Goal: Find specific page/section: Find specific page/section

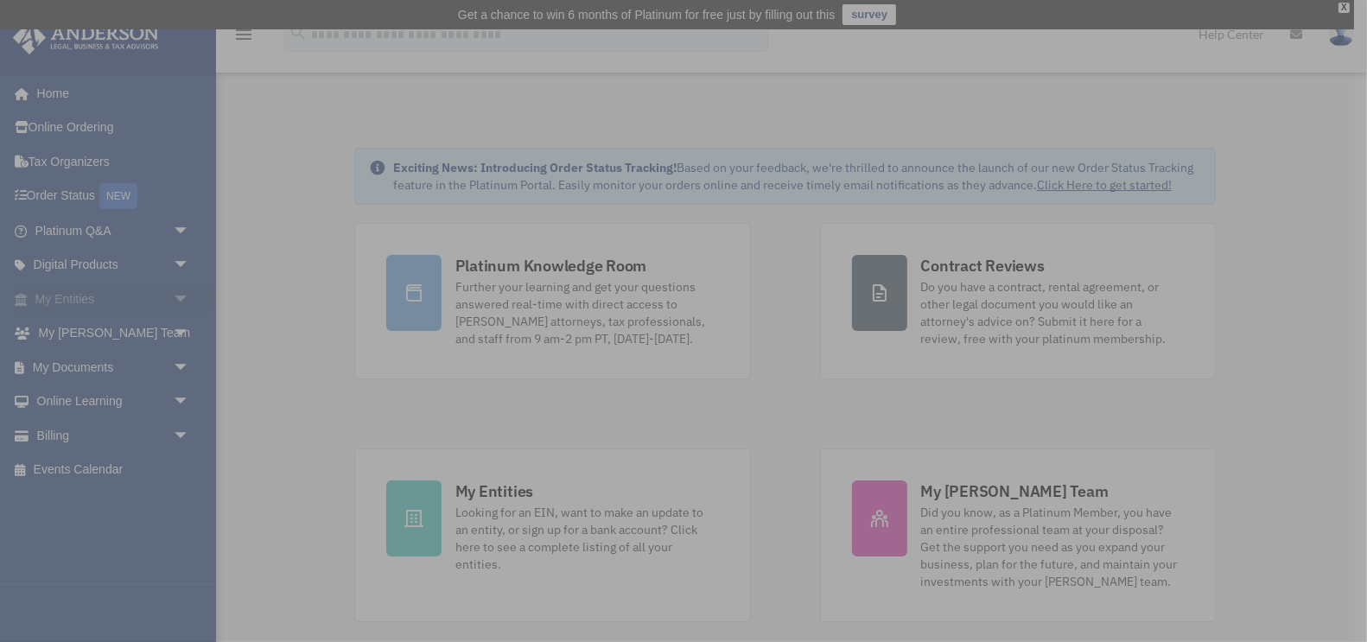
click at [70, 293] on div "x" at bounding box center [683, 321] width 1367 height 642
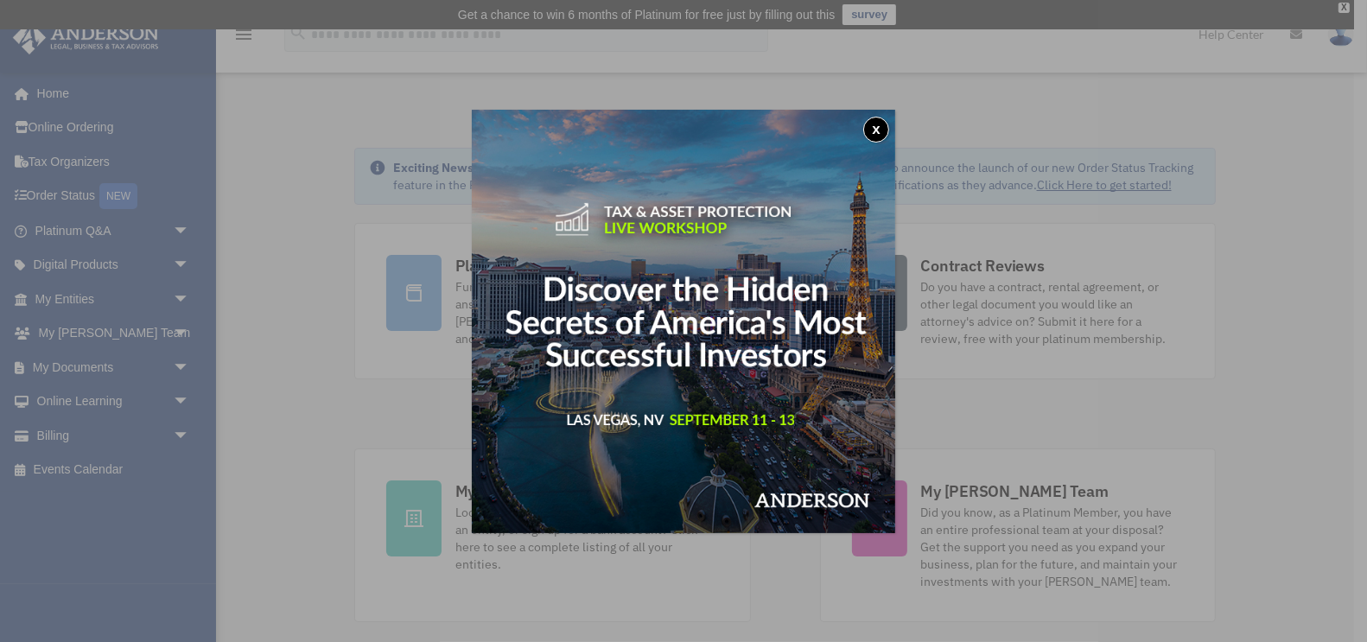
click at [875, 125] on button "x" at bounding box center [876, 130] width 26 height 26
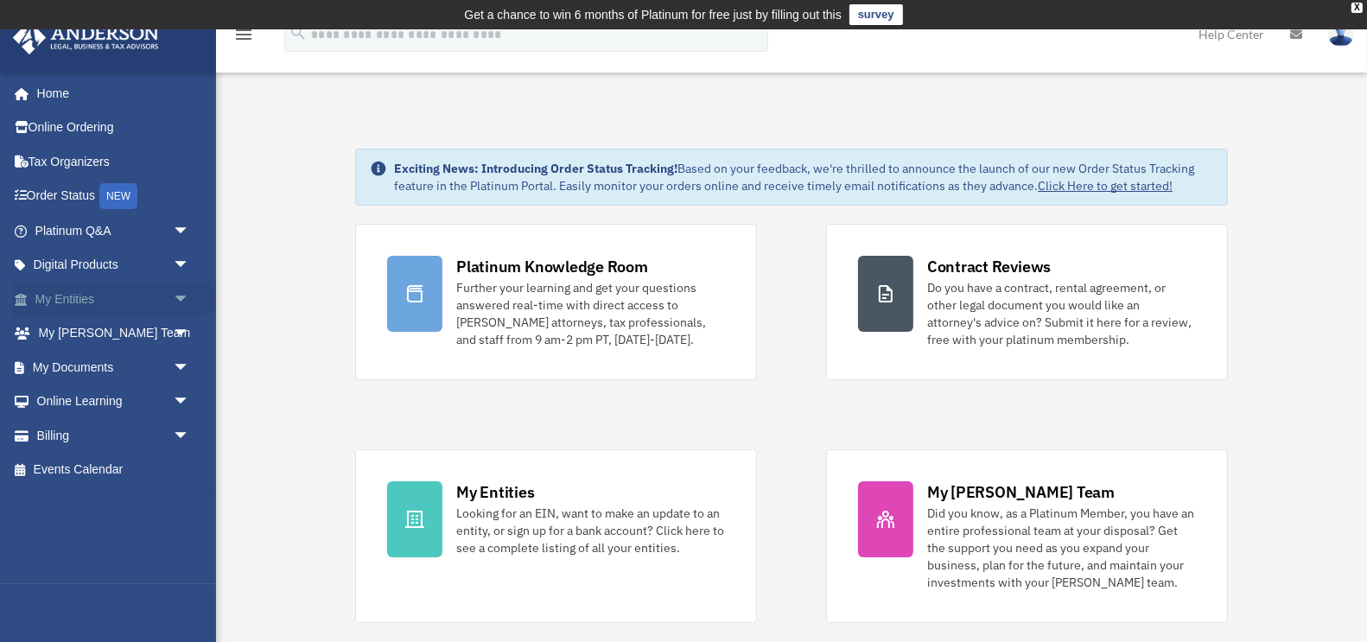
click at [177, 295] on span "arrow_drop_down" at bounding box center [190, 299] width 35 height 35
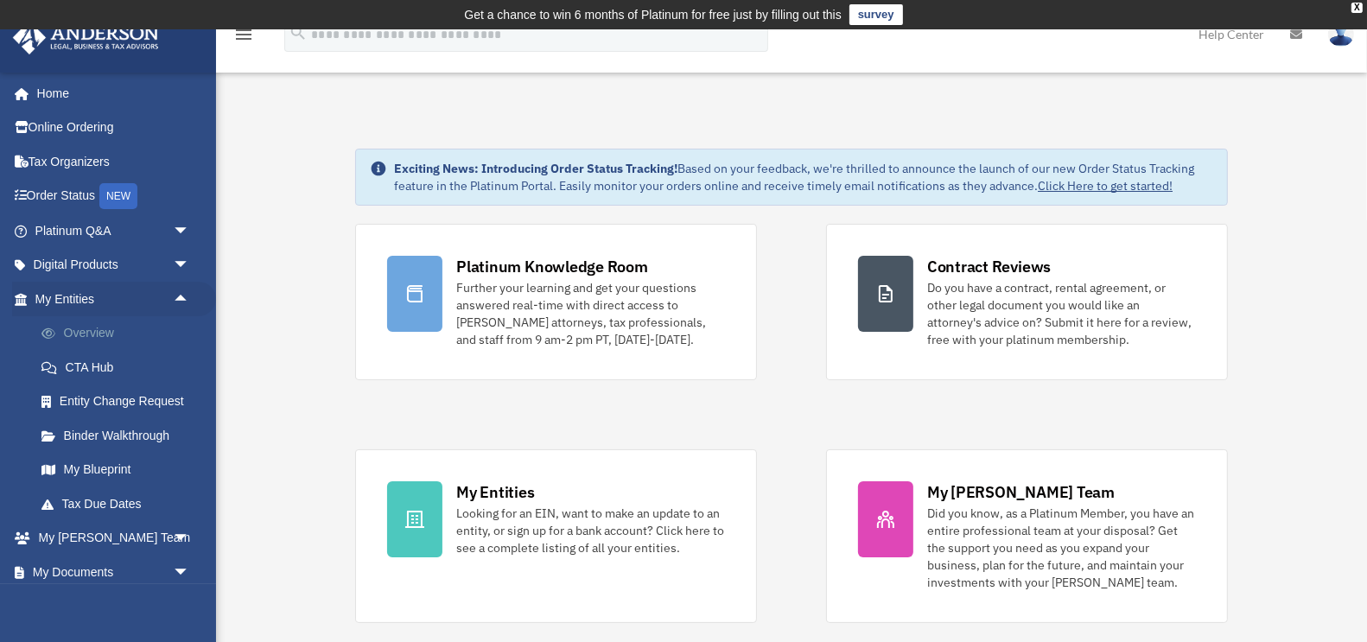
click at [92, 337] on link "Overview" at bounding box center [120, 333] width 192 height 35
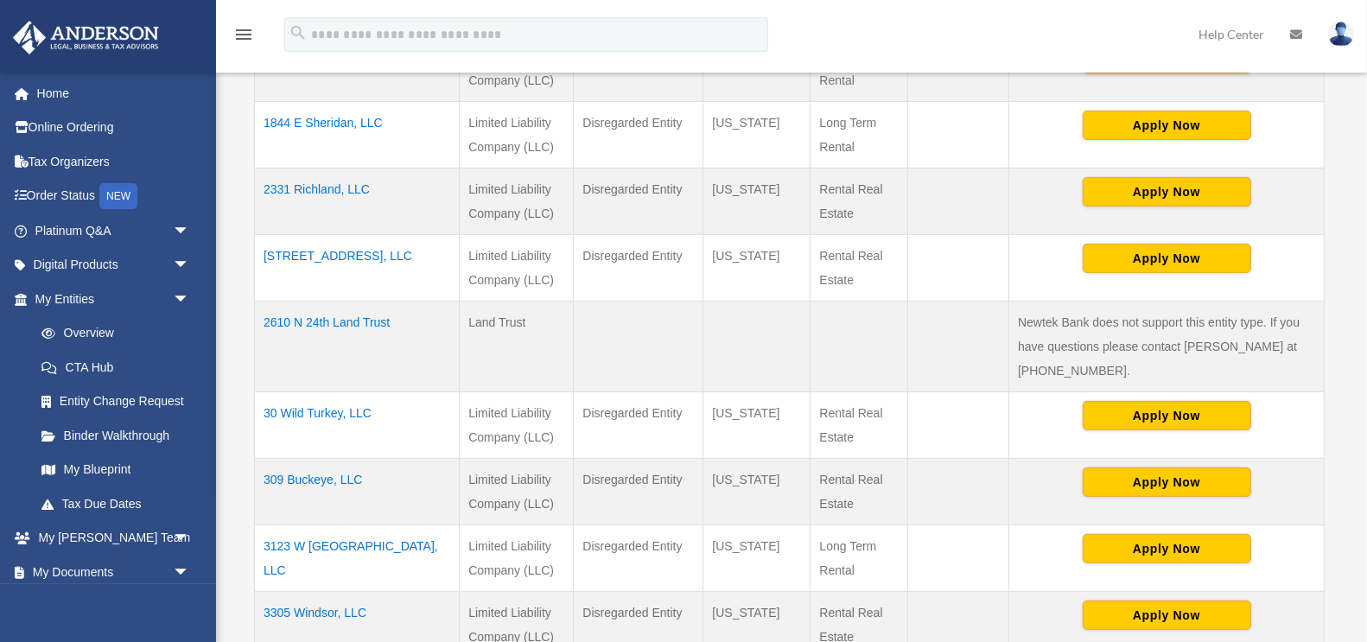
scroll to position [512, 0]
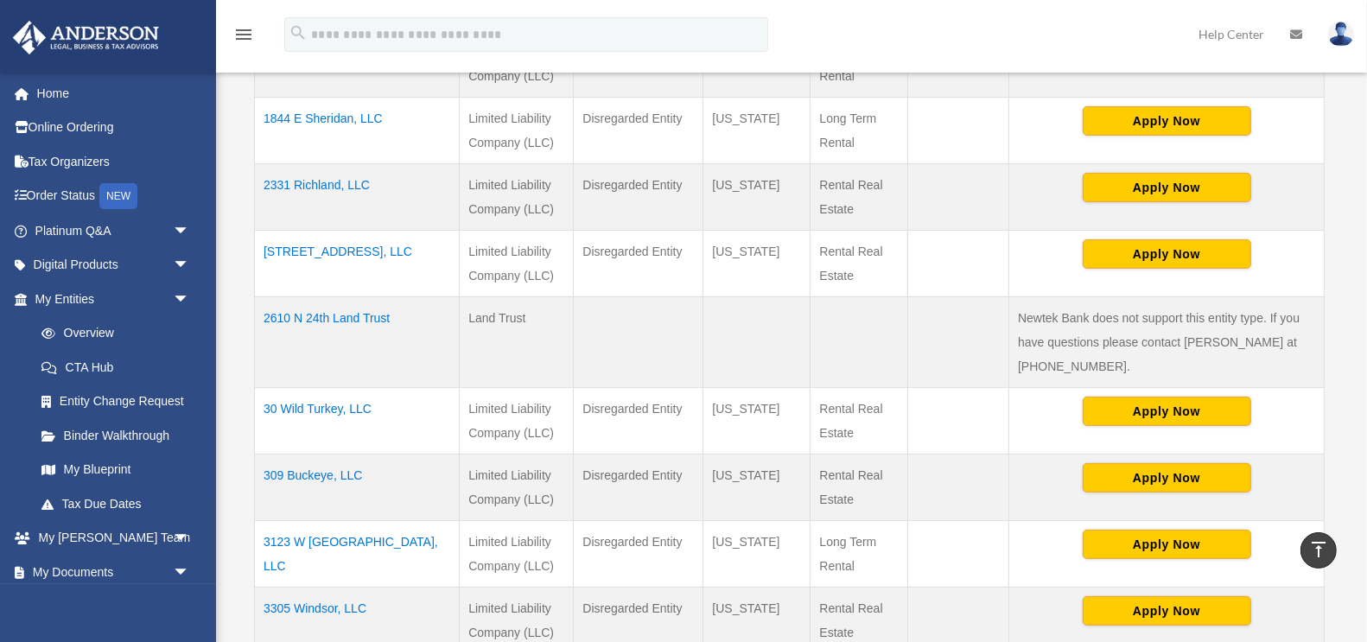
drag, startPoint x: 380, startPoint y: 251, endPoint x: 263, endPoint y: 251, distance: 117.5
click at [263, 251] on td "[STREET_ADDRESS], LLC" at bounding box center [357, 264] width 205 height 67
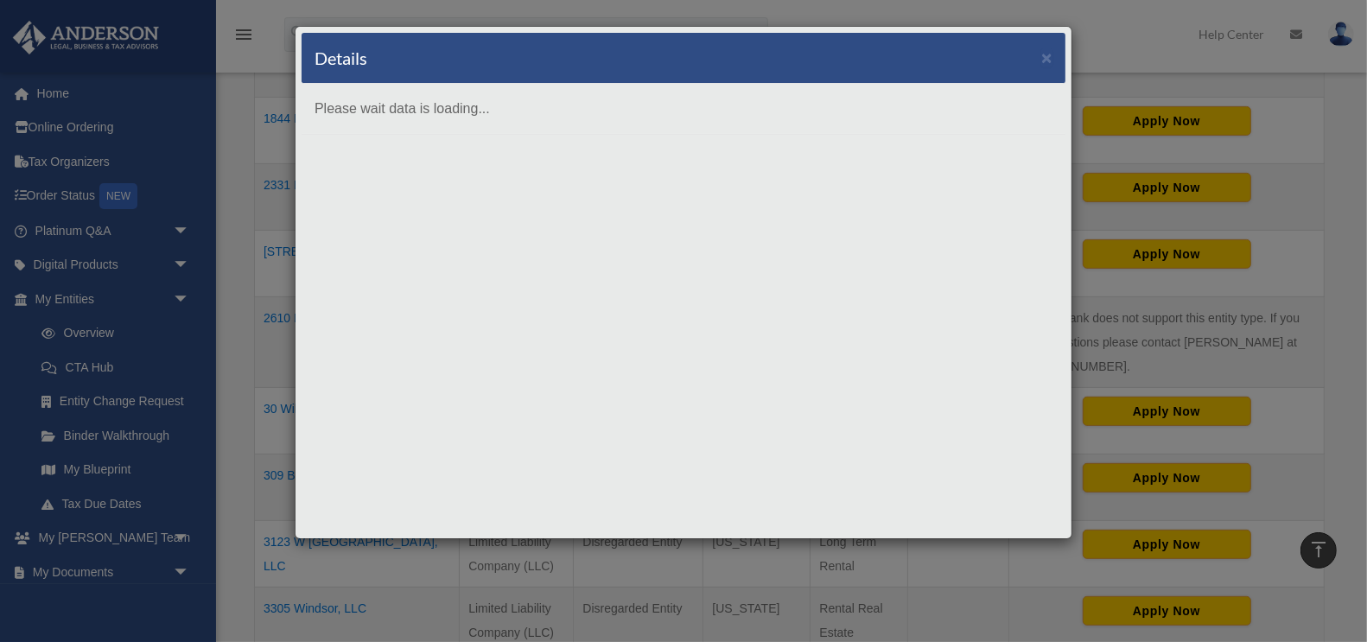
copy td "[STREET_ADDRESS], LLC"
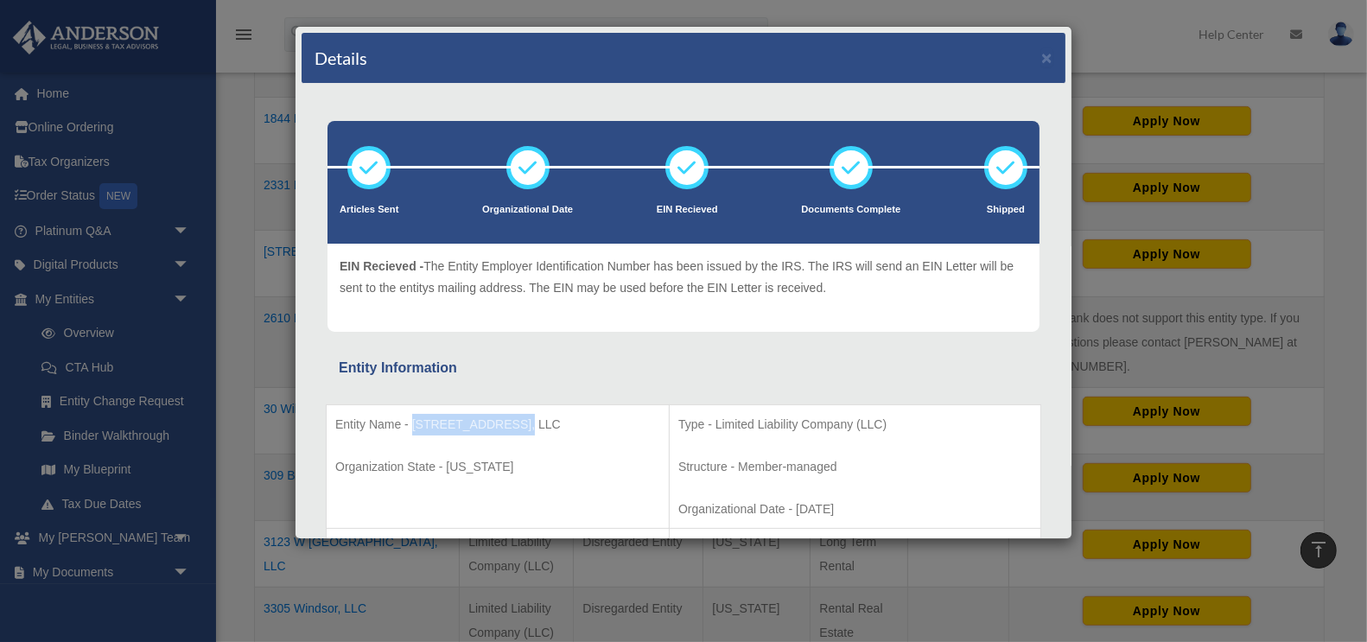
drag, startPoint x: 524, startPoint y: 421, endPoint x: 410, endPoint y: 422, distance: 114.9
click at [410, 422] on p "Entity Name - 2610 24th St, LLC" at bounding box center [497, 425] width 325 height 22
copy p "2610 24th St, LLC"
click at [1055, 56] on div "Details ×" at bounding box center [684, 58] width 764 height 51
click at [1052, 64] on button "×" at bounding box center [1046, 57] width 11 height 18
